Goal: Transaction & Acquisition: Purchase product/service

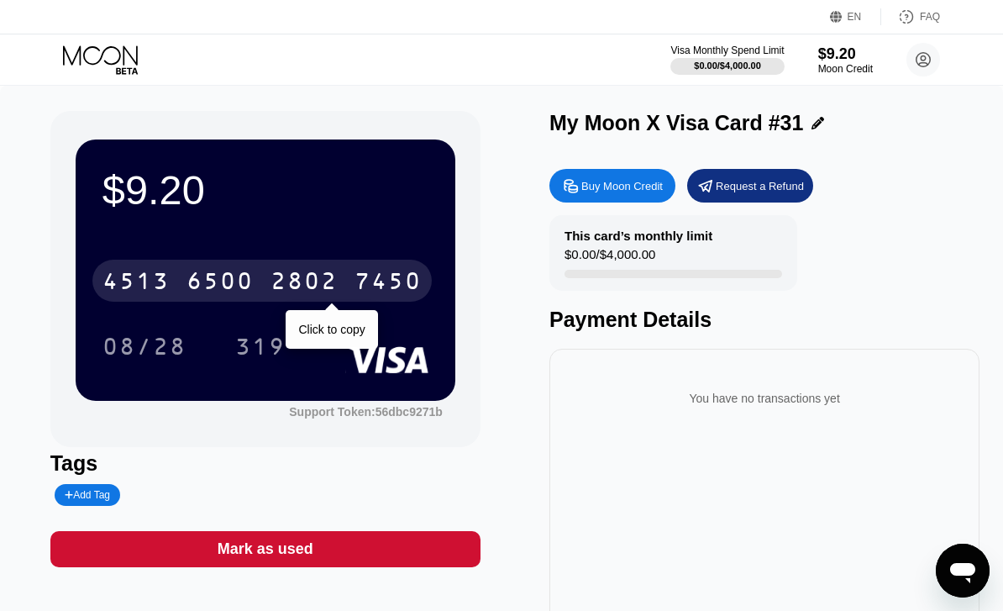
click at [114, 59] on icon at bounding box center [102, 59] width 78 height 29
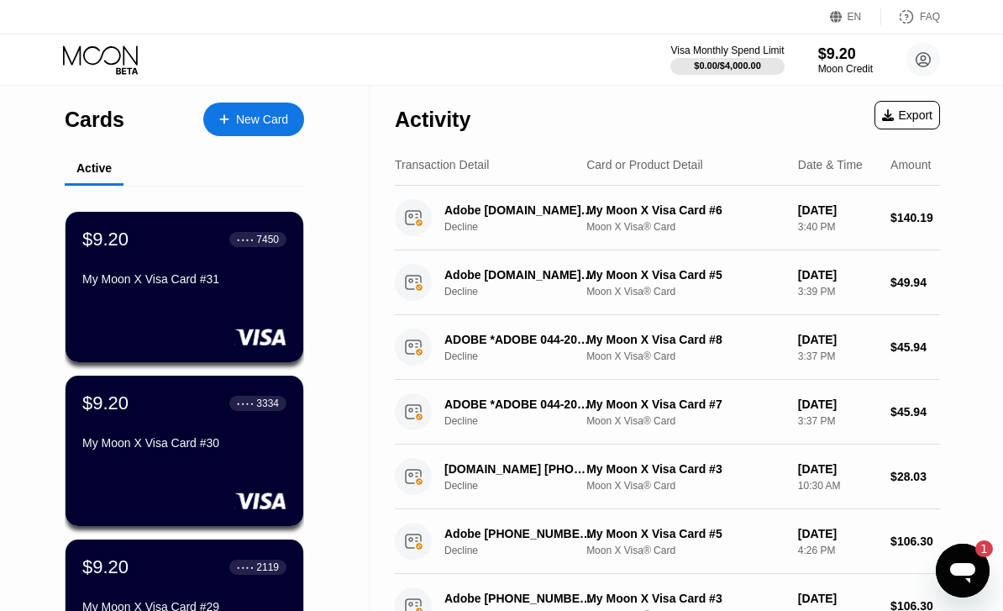
click at [280, 123] on div "New Card" at bounding box center [262, 120] width 52 height 14
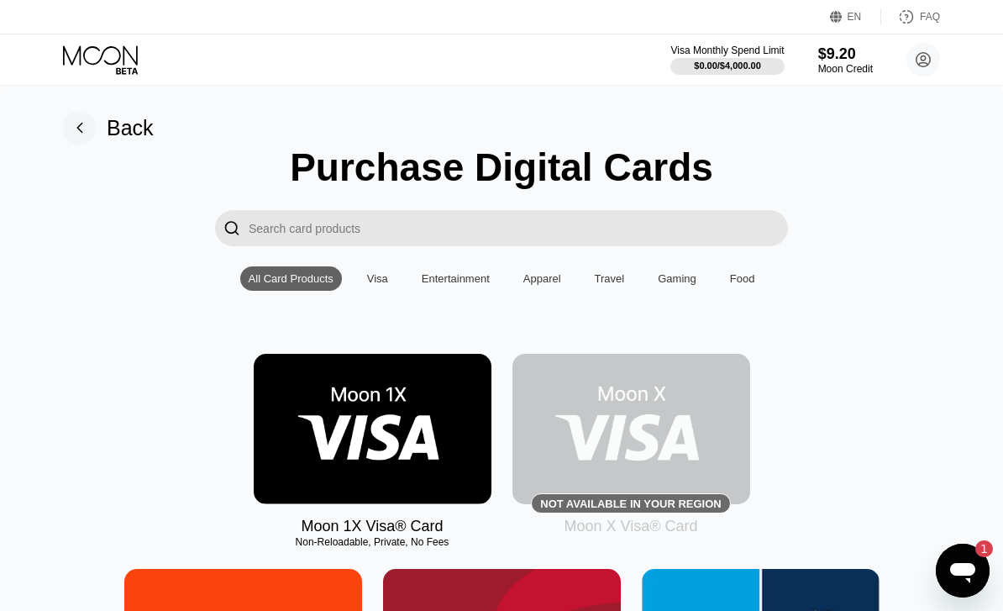
click at [733, 411] on img at bounding box center [631, 429] width 238 height 150
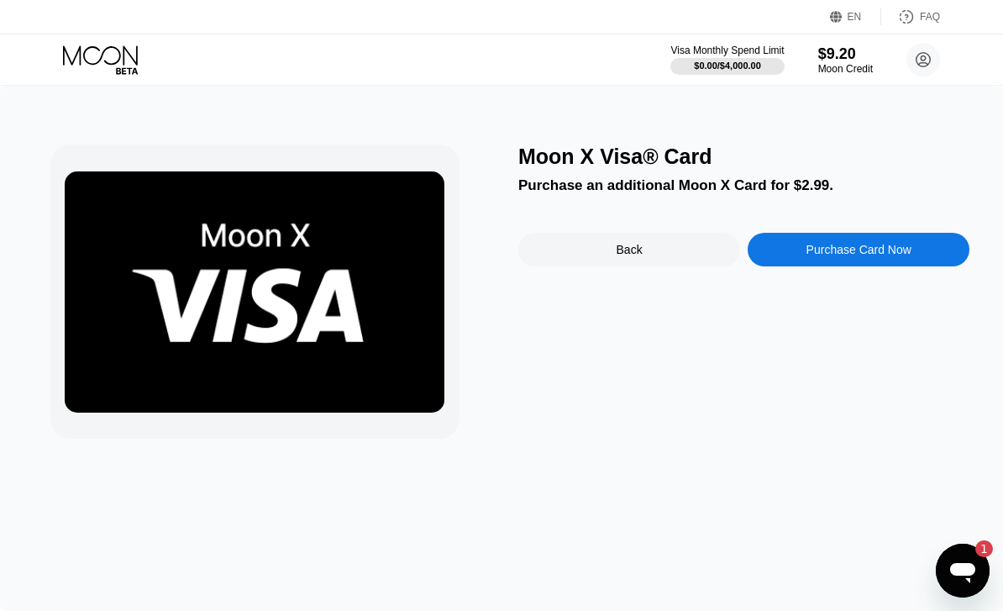
click at [863, 248] on div "Purchase Card Now" at bounding box center [858, 249] width 105 height 13
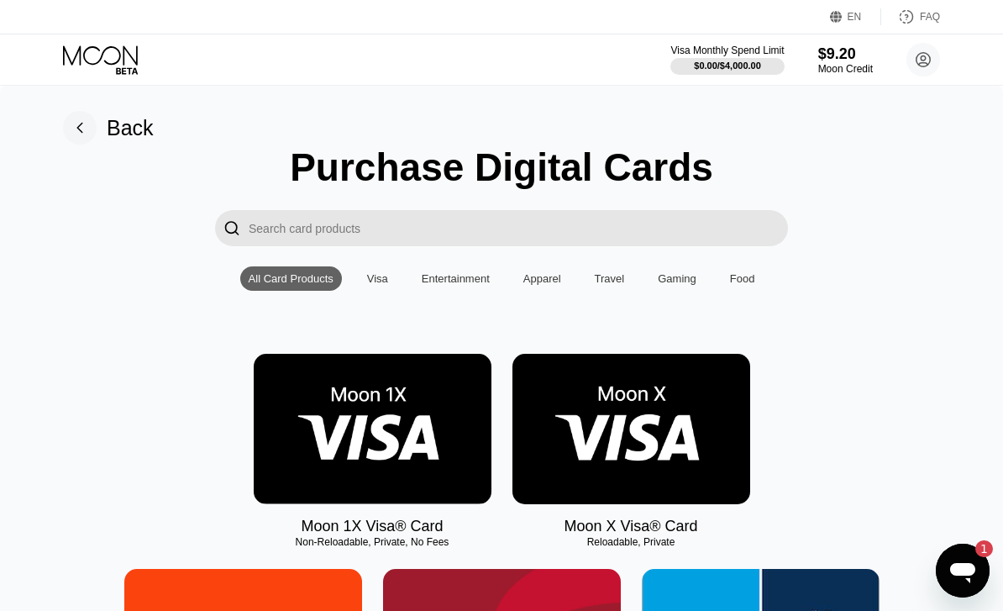
click at [632, 390] on img at bounding box center [631, 429] width 238 height 150
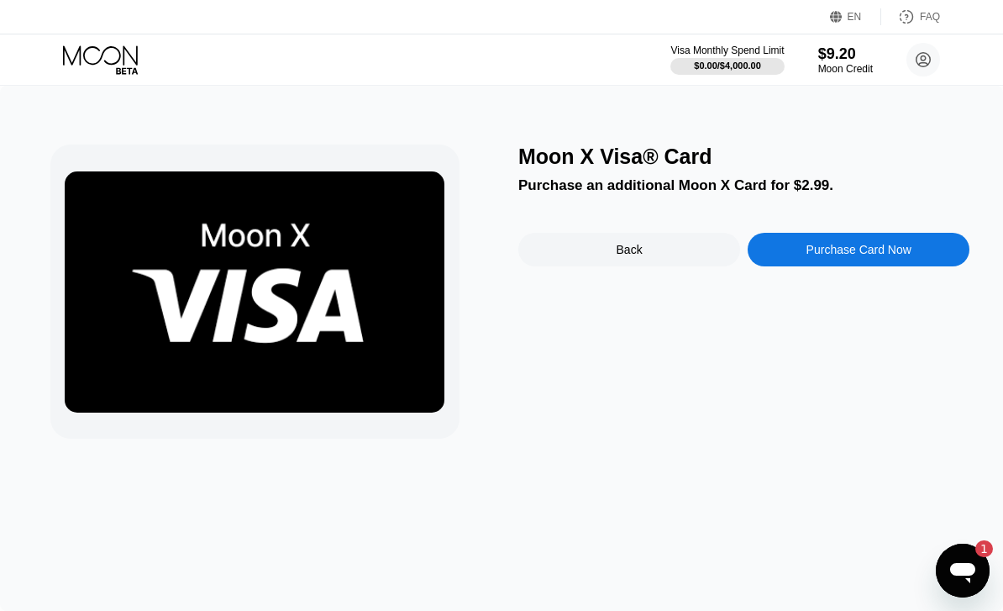
scroll to position [69, 0]
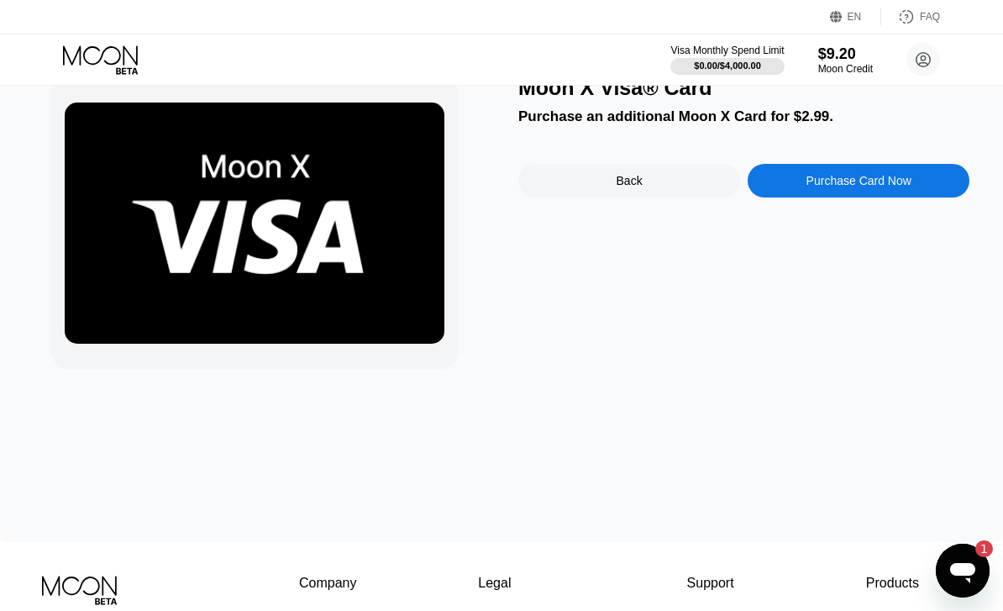
click at [852, 197] on div "Purchase Card Now" at bounding box center [858, 181] width 222 height 34
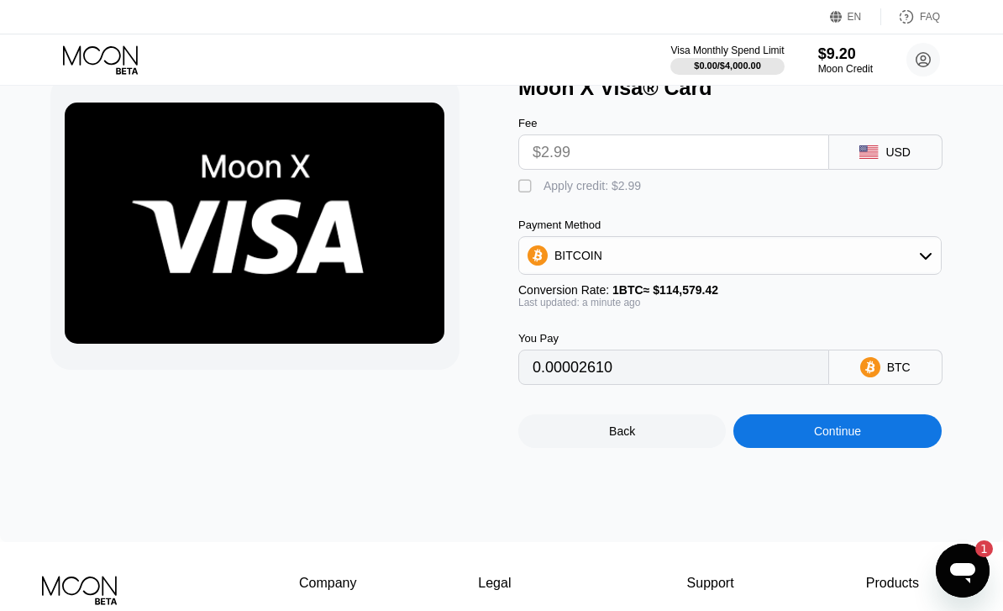
click at [518, 194] on div "" at bounding box center [526, 186] width 17 height 17
type input "0"
click at [869, 448] on div "Continue" at bounding box center [836, 431] width 207 height 34
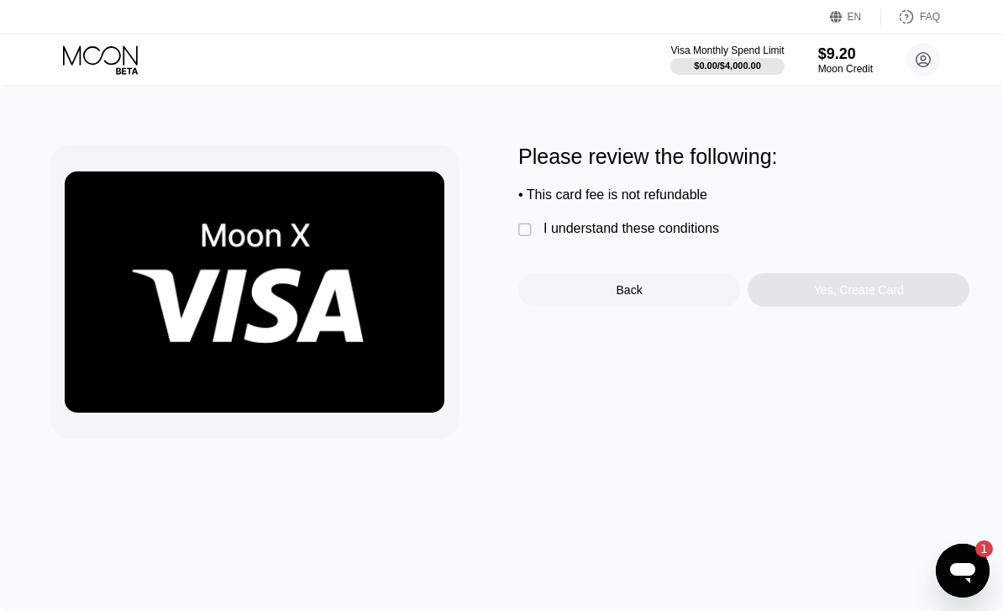
click at [548, 226] on div "I understand these conditions" at bounding box center [631, 228] width 176 height 15
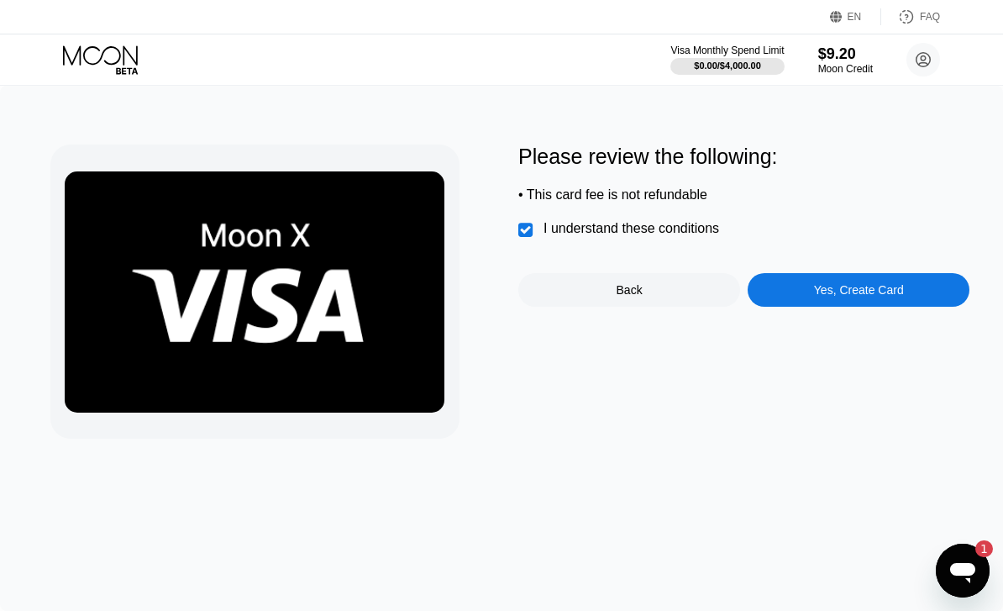
click at [885, 296] on div "Yes, Create Card" at bounding box center [859, 289] width 90 height 13
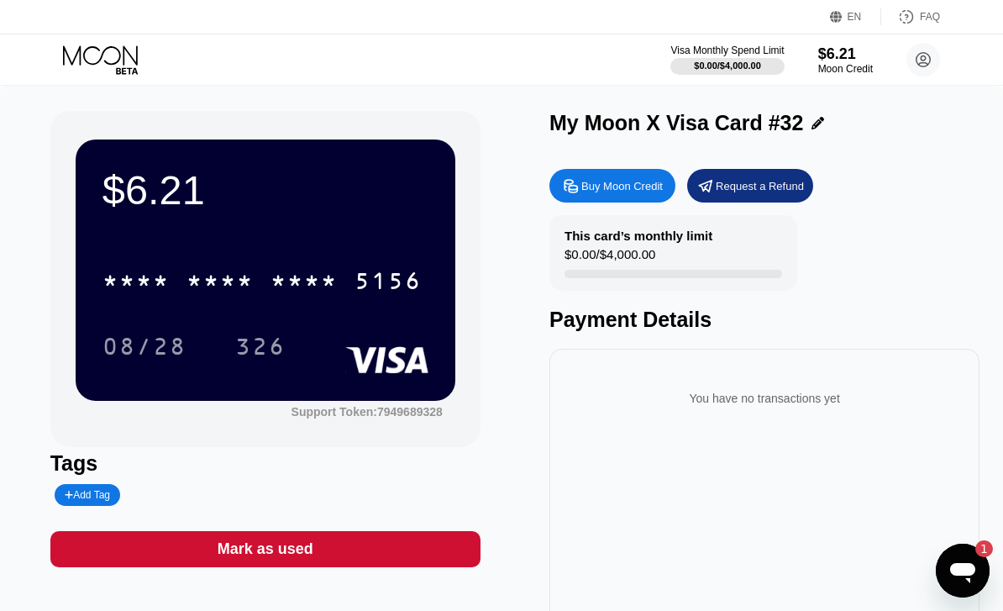
click at [308, 276] on div "* * * *" at bounding box center [303, 283] width 67 height 27
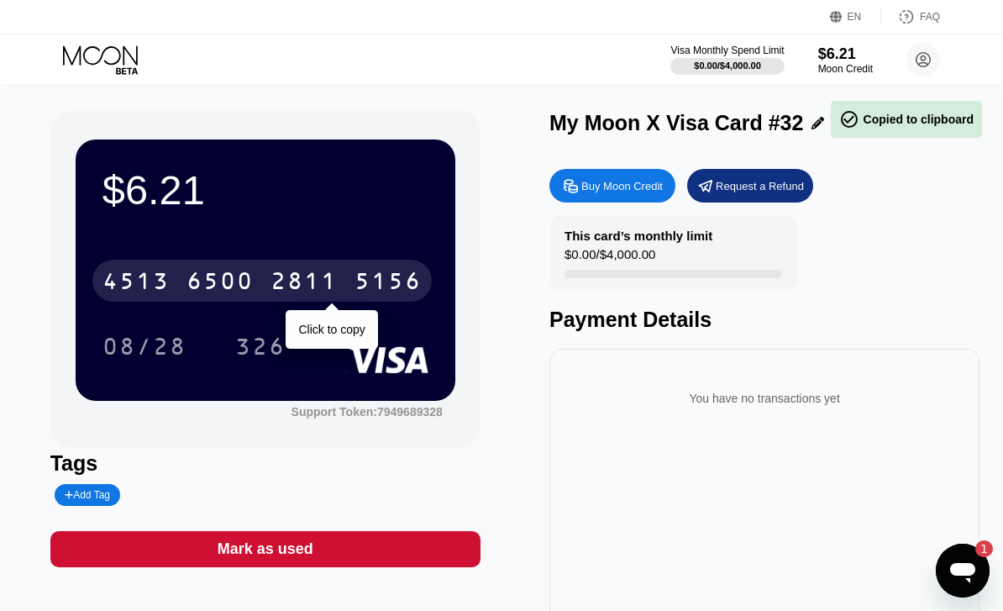
click at [90, 56] on icon at bounding box center [102, 59] width 78 height 29
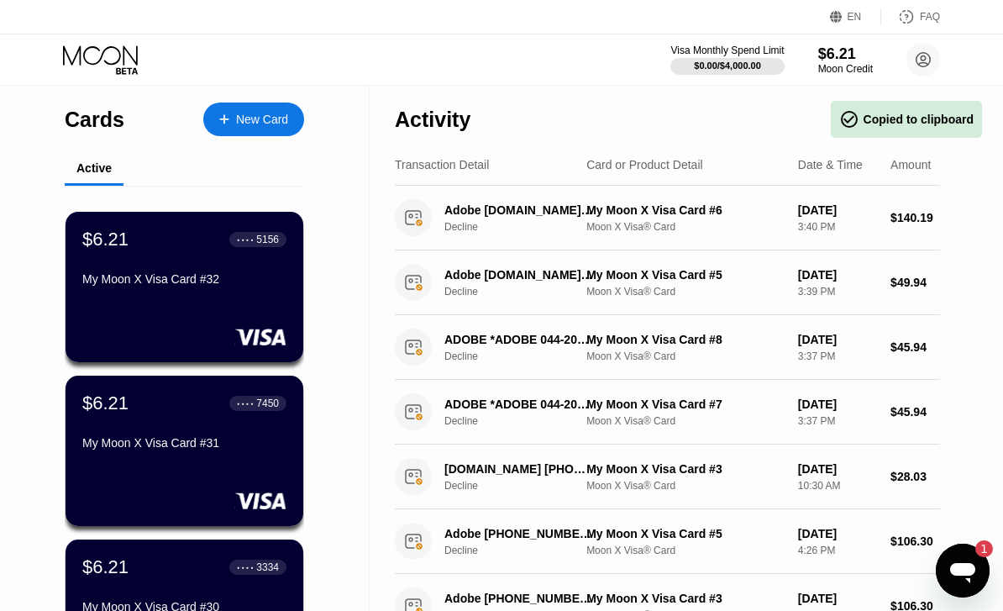
click at [237, 280] on div "My Moon X Visa Card #32" at bounding box center [184, 278] width 204 height 13
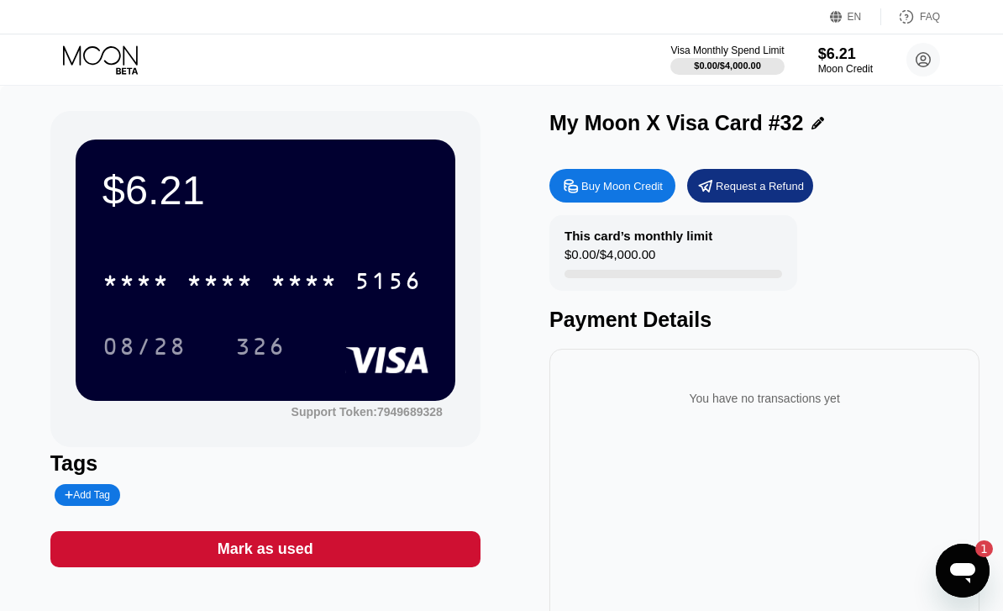
click at [348, 251] on div "* * * * * * * * * * * * 5156" at bounding box center [265, 275] width 326 height 57
click at [338, 290] on div "* * * * * * * * * * * * 5156" at bounding box center [261, 280] width 339 height 42
